Goal: Navigation & Orientation: Find specific page/section

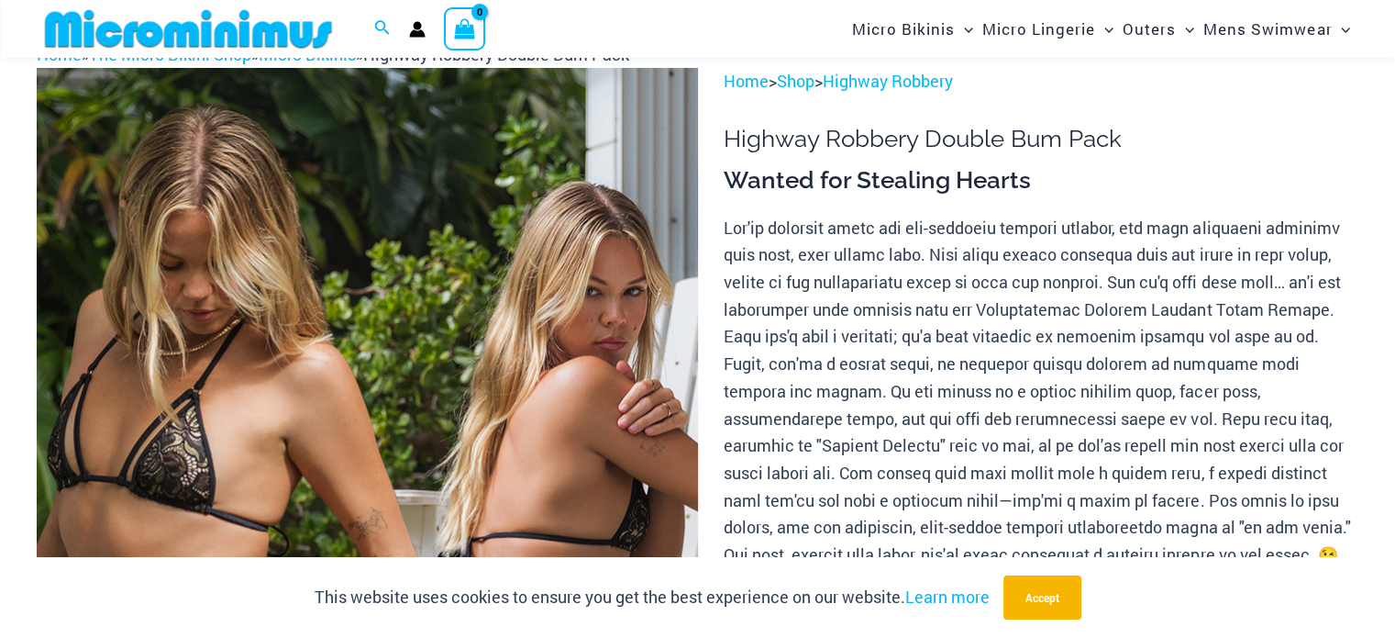
scroll to position [126, 0]
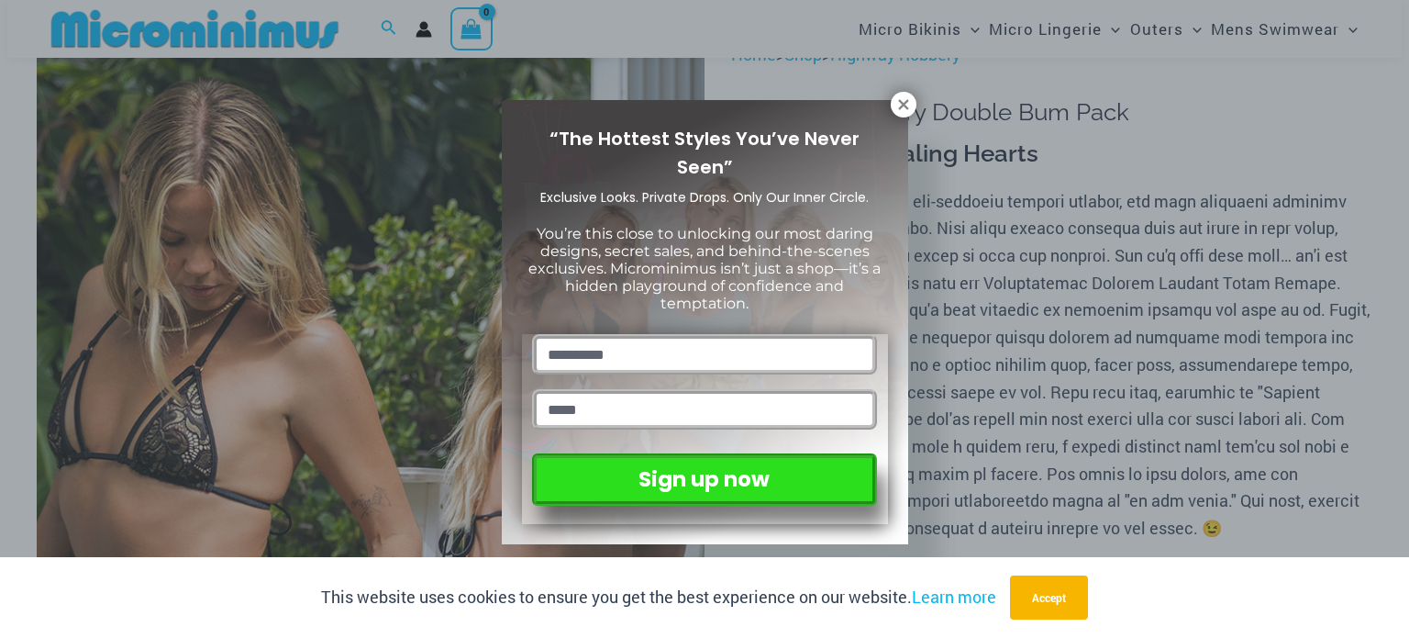
drag, startPoint x: 1401, startPoint y: 53, endPoint x: 1401, endPoint y: 65, distance: 11.9
click at [903, 103] on icon at bounding box center [903, 104] width 10 height 10
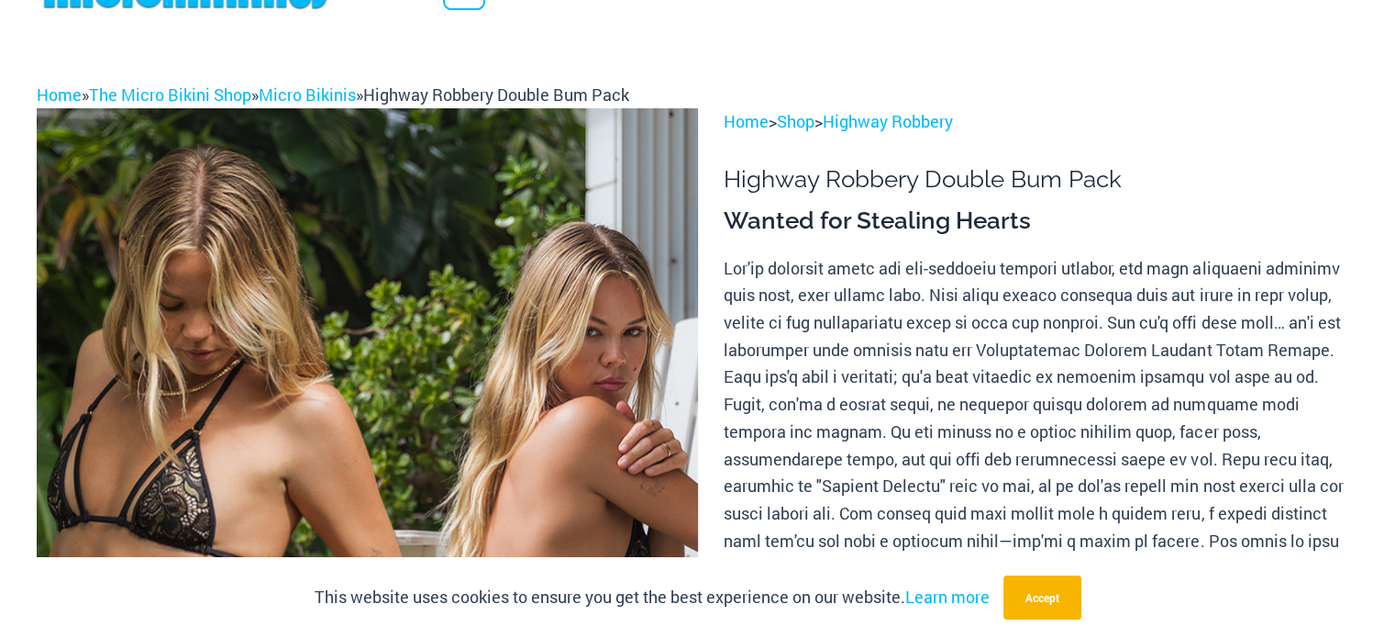
scroll to position [0, 0]
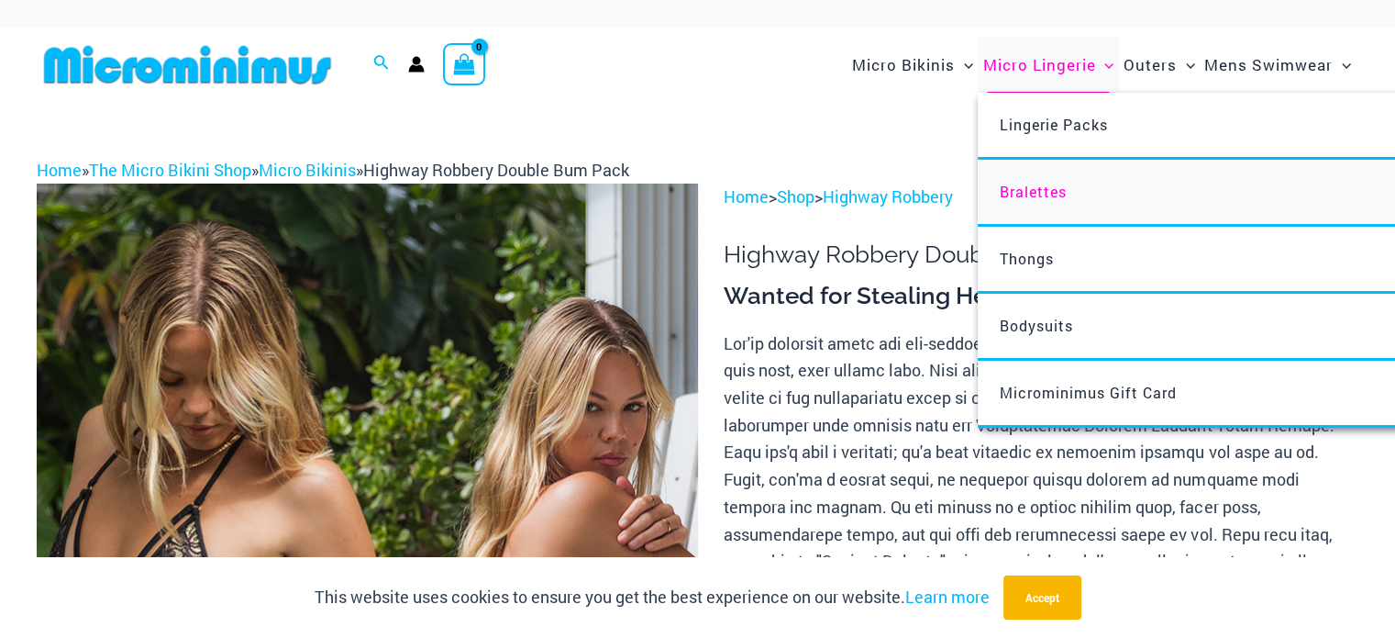
click at [1024, 188] on span "Bralettes" at bounding box center [1033, 191] width 67 height 19
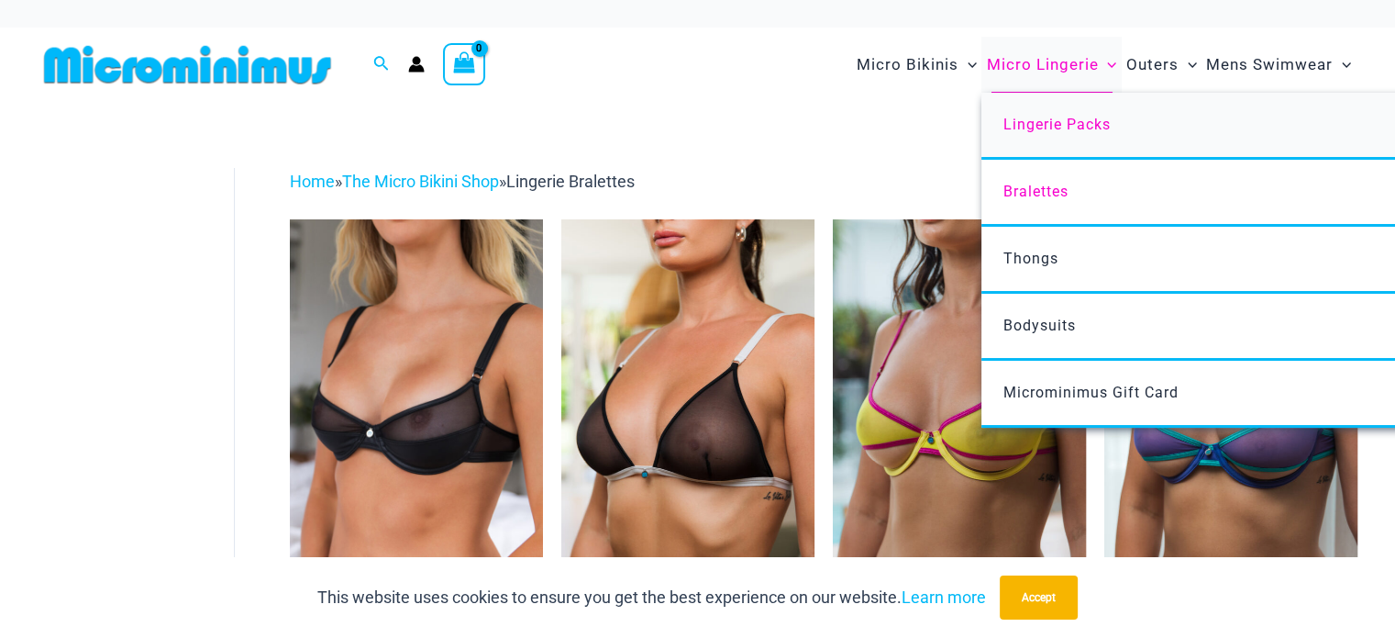
click at [1064, 117] on span "Lingerie Packs" at bounding box center [1057, 124] width 107 height 17
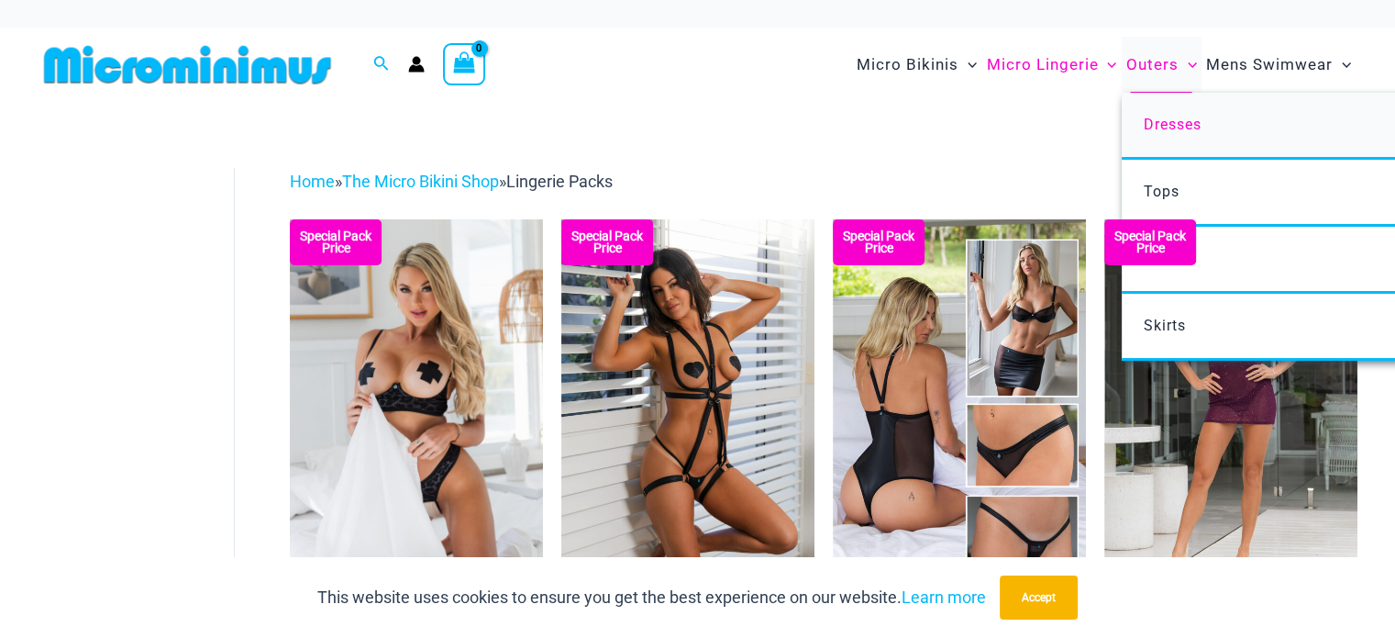
click at [1170, 131] on span "Dresses" at bounding box center [1172, 124] width 58 height 17
